Goal: Information Seeking & Learning: Learn about a topic

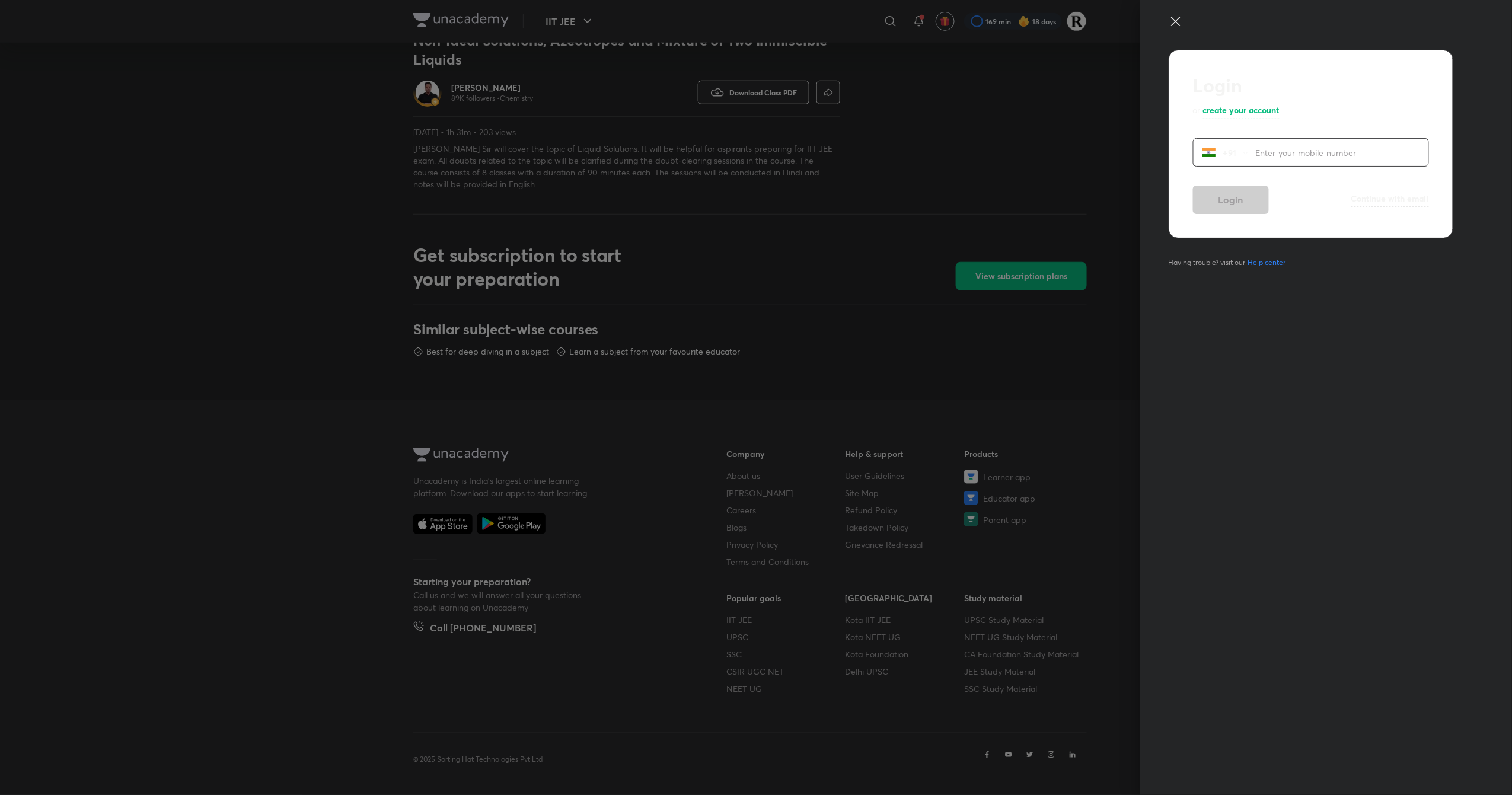
click at [1172, 23] on icon at bounding box center [1175, 22] width 15 height 15
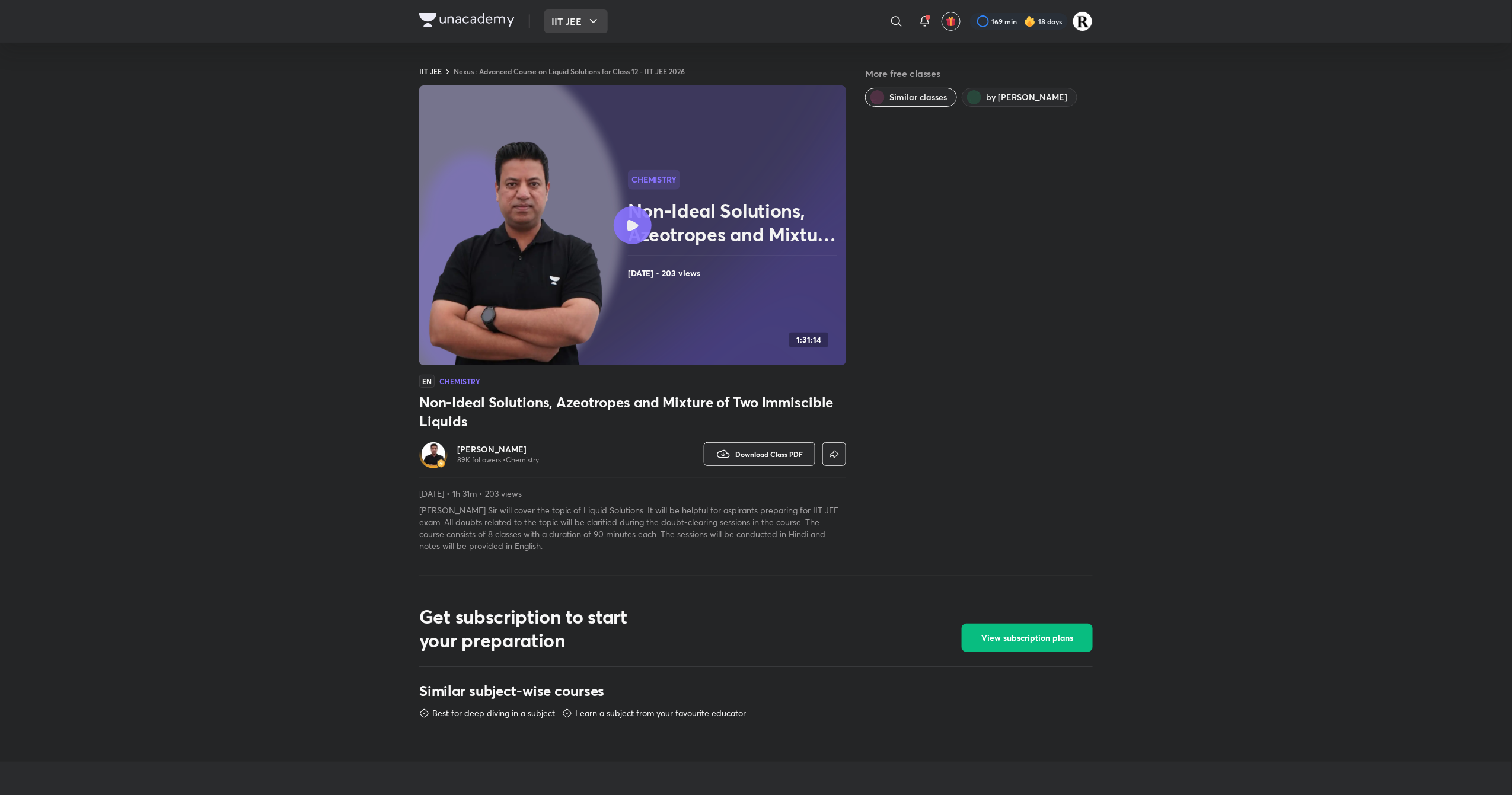
click at [571, 21] on button "IIT JEE" at bounding box center [576, 21] width 63 height 23
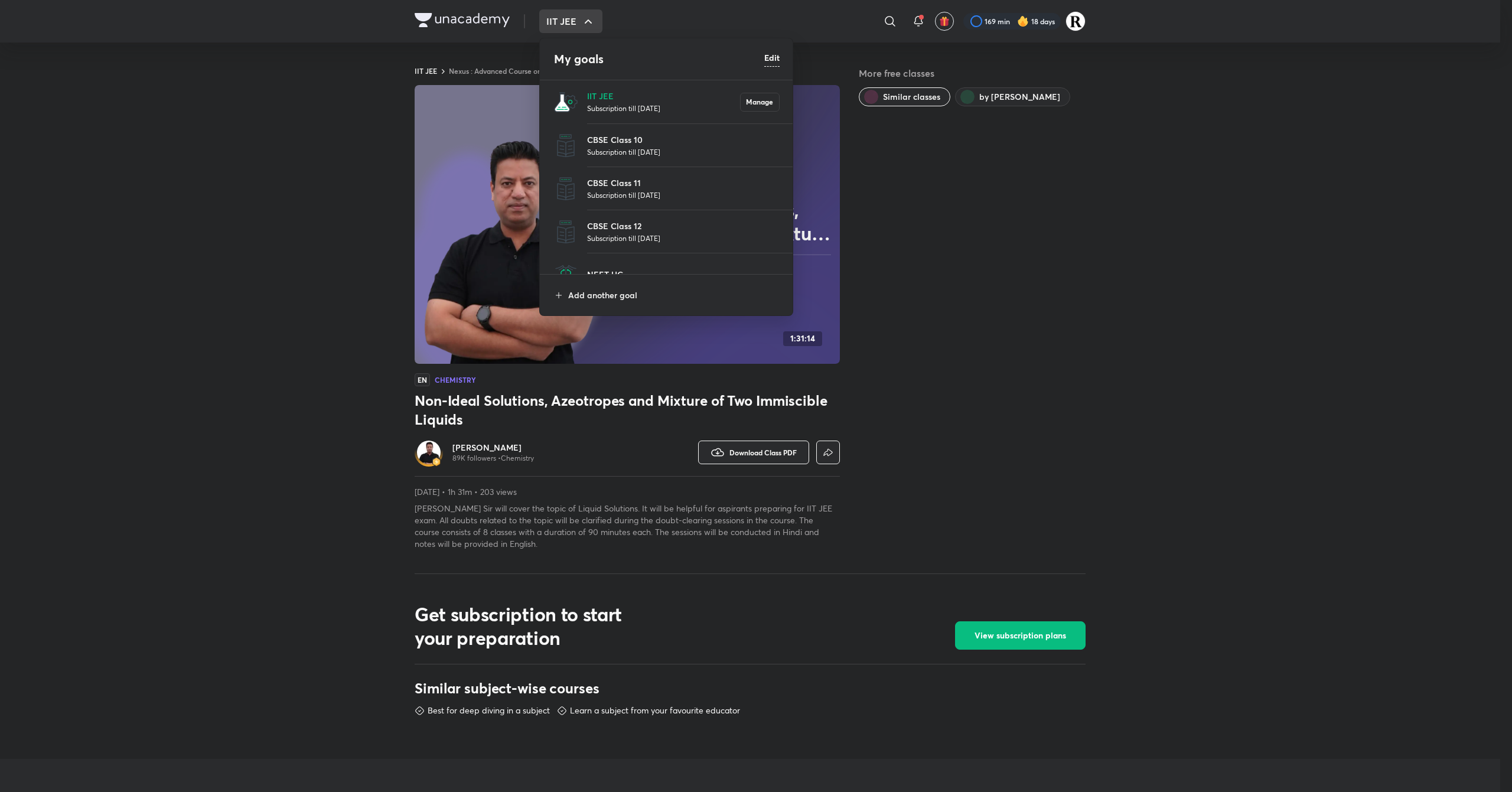
click at [606, 107] on p "Subscription till [DATE]" at bounding box center [663, 108] width 153 height 12
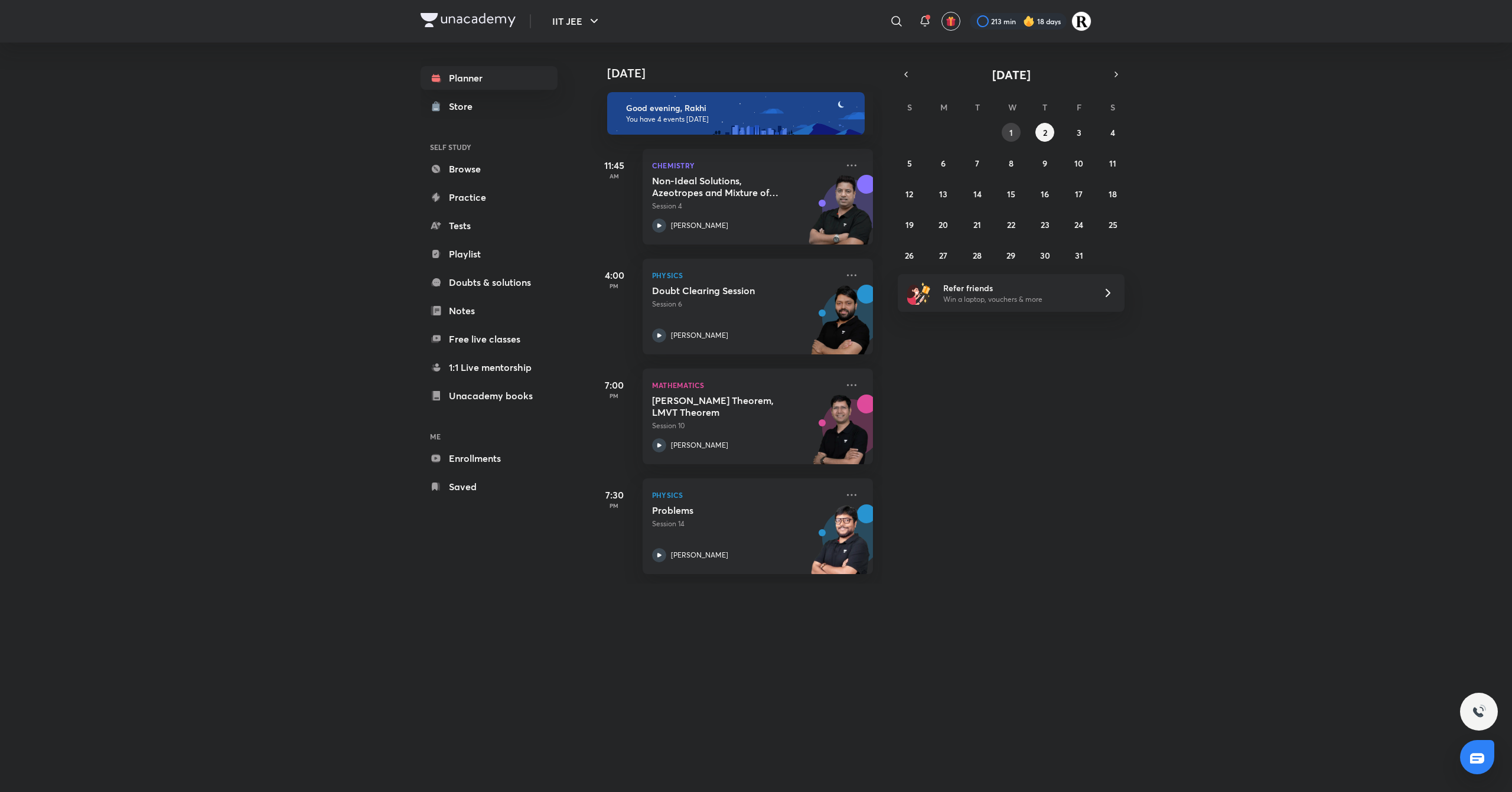
click at [1009, 134] on abbr "1" at bounding box center [1011, 133] width 3 height 11
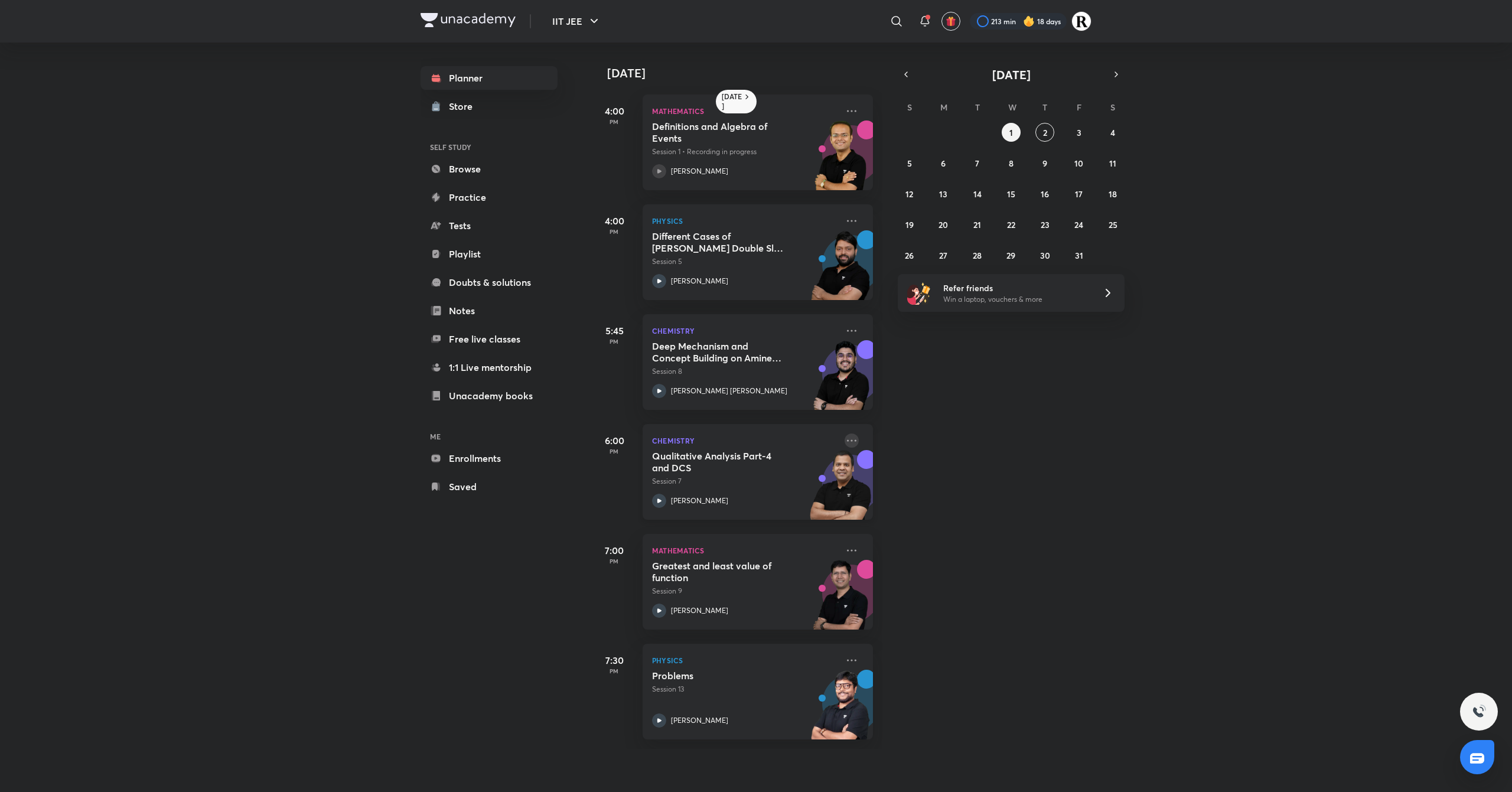
click at [845, 438] on icon at bounding box center [852, 441] width 15 height 15
click at [956, 549] on p "Go to course page" at bounding box center [930, 548] width 81 height 12
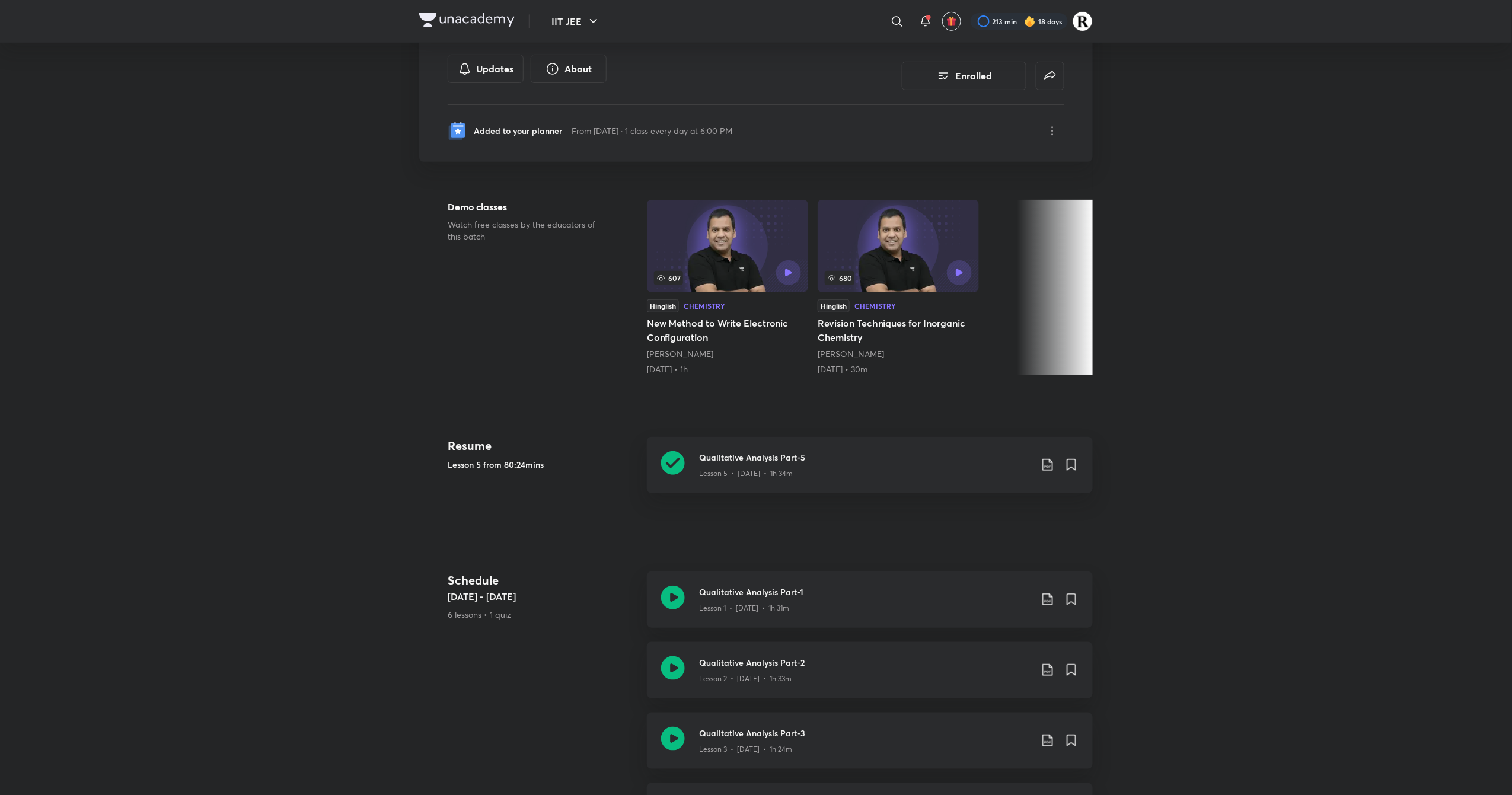
scroll to position [211, 0]
click at [676, 459] on icon at bounding box center [672, 460] width 23 height 23
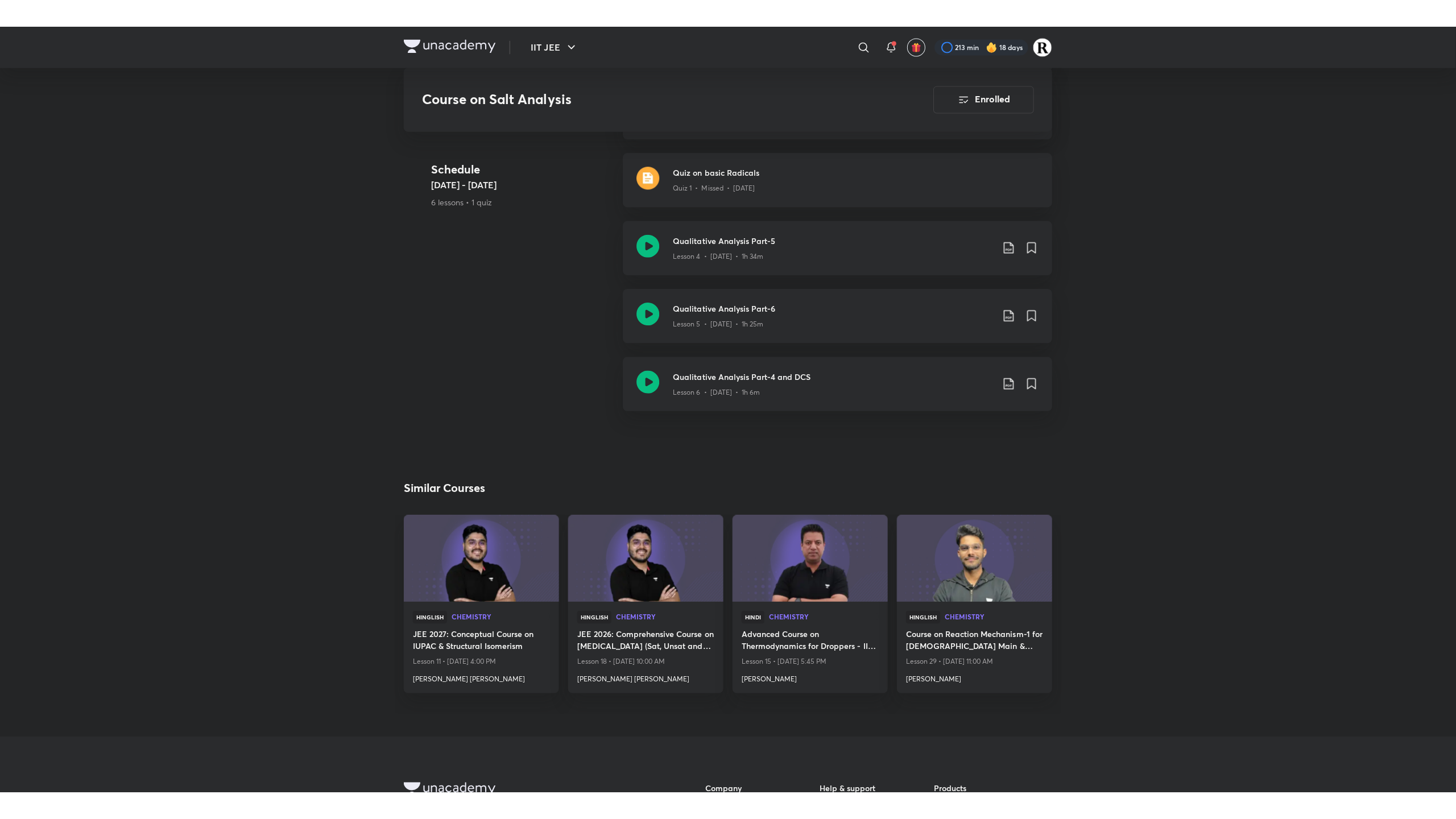
scroll to position [689, 0]
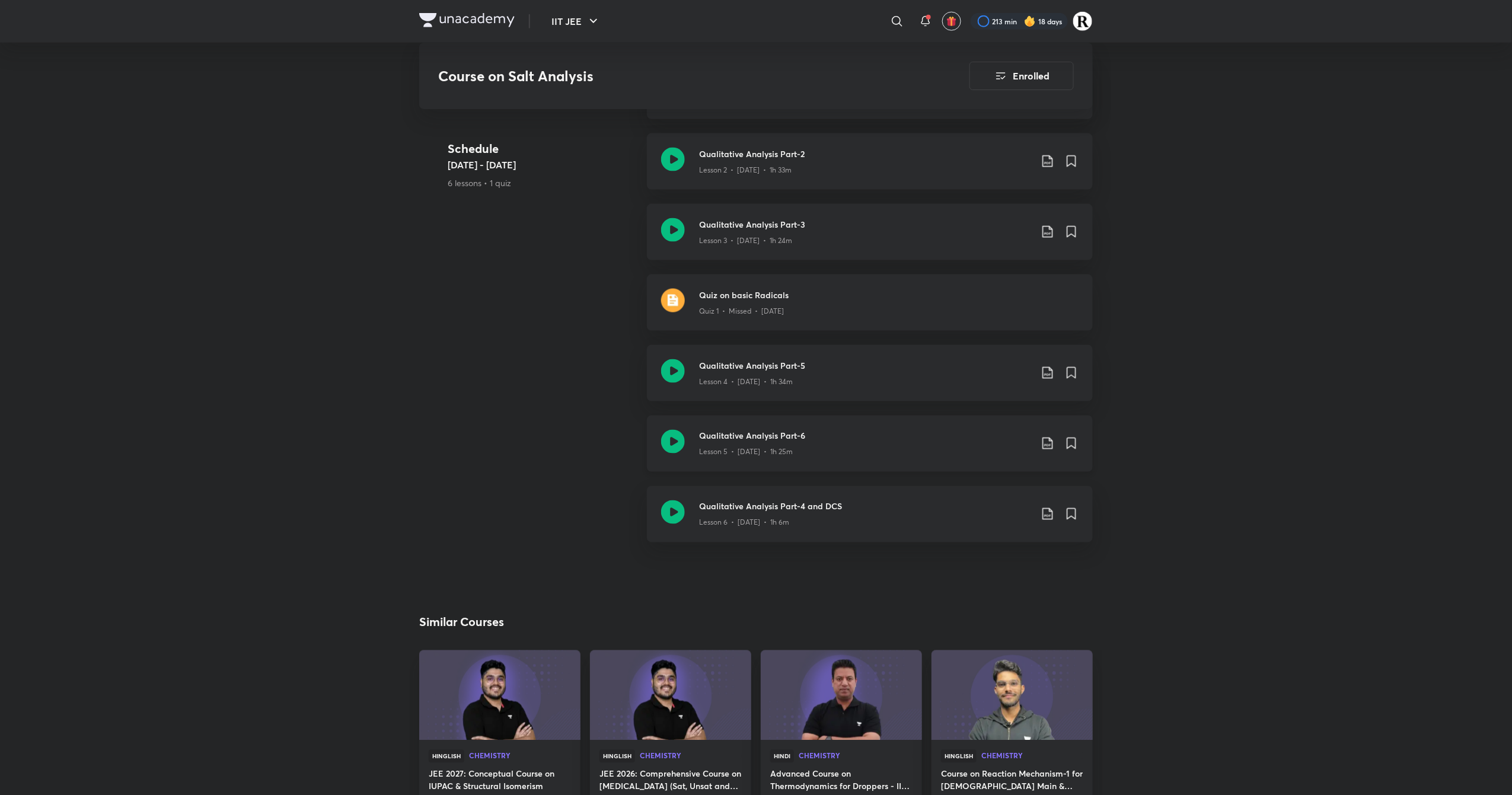
click at [671, 445] on icon at bounding box center [672, 441] width 23 height 23
